Goal: Information Seeking & Learning: Learn about a topic

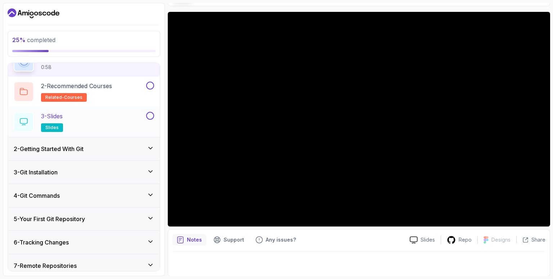
scroll to position [40, 0]
click at [142, 148] on div "2 - Getting Started With Git" at bounding box center [84, 148] width 140 height 9
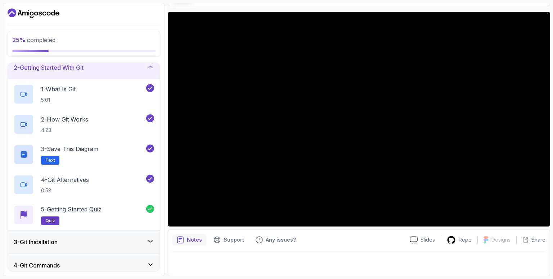
scroll to position [0, 0]
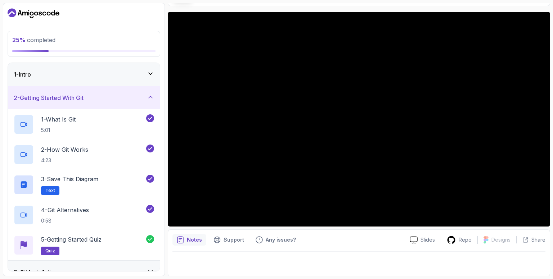
click at [151, 74] on icon at bounding box center [150, 73] width 7 height 7
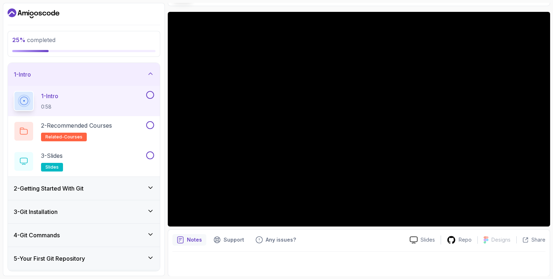
click at [150, 95] on button at bounding box center [150, 95] width 8 height 8
click at [153, 126] on button at bounding box center [150, 125] width 8 height 8
click at [151, 157] on button at bounding box center [150, 155] width 8 height 8
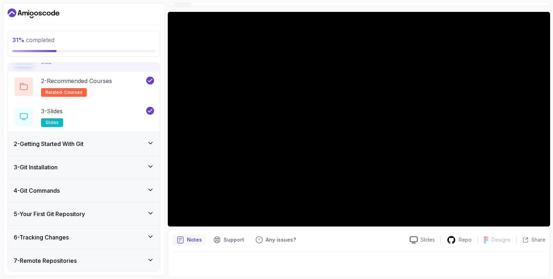
click at [152, 143] on icon at bounding box center [150, 143] width 7 height 7
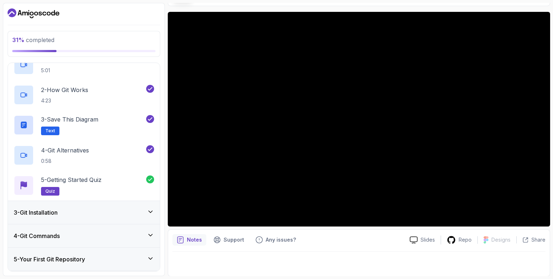
scroll to position [109, 0]
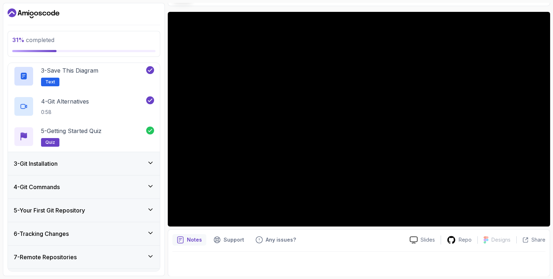
click at [150, 163] on icon at bounding box center [151, 163] width 4 height 2
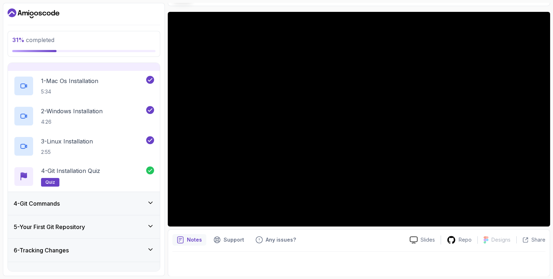
scroll to position [121, 0]
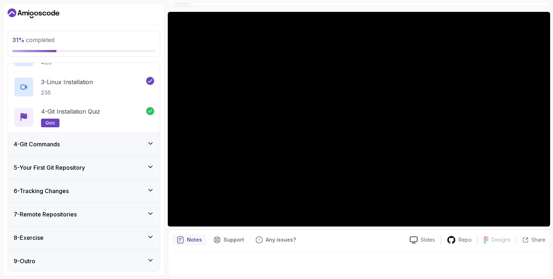
click at [151, 142] on icon at bounding box center [150, 143] width 7 height 7
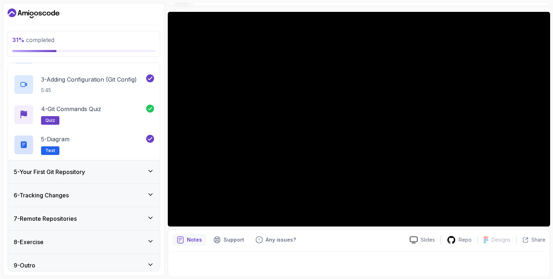
scroll to position [151, 0]
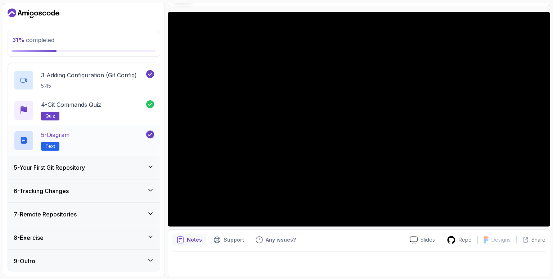
click at [75, 137] on div "5 - Diagram Text" at bounding box center [79, 141] width 131 height 20
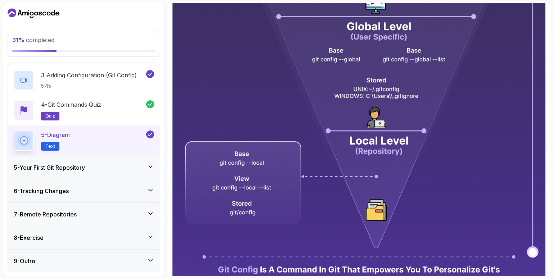
scroll to position [330, 0]
